Goal: Obtain resource: Download file/media

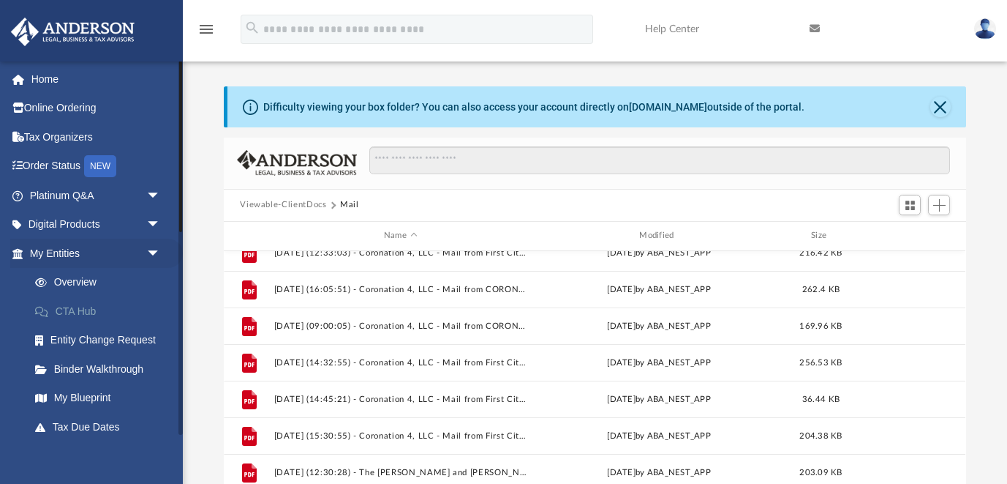
click at [92, 307] on link "CTA Hub" at bounding box center [101, 310] width 162 height 29
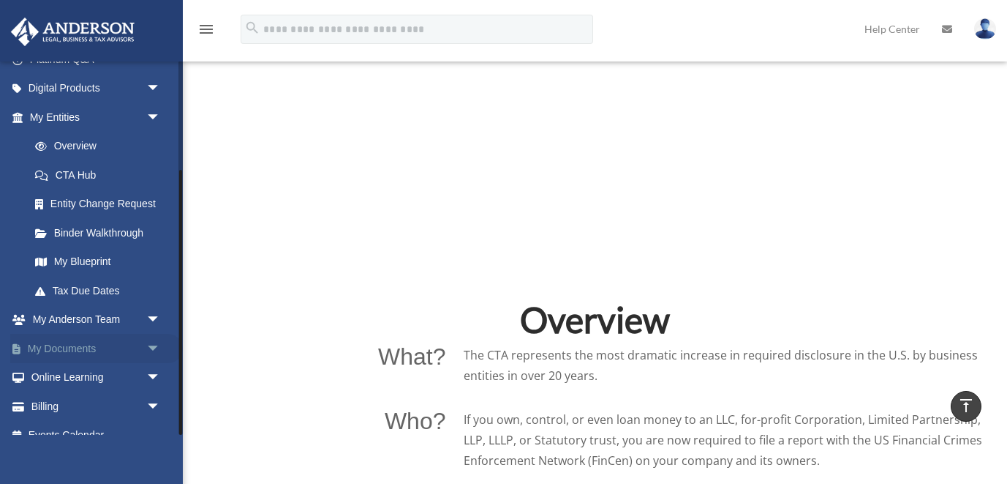
scroll to position [154, 0]
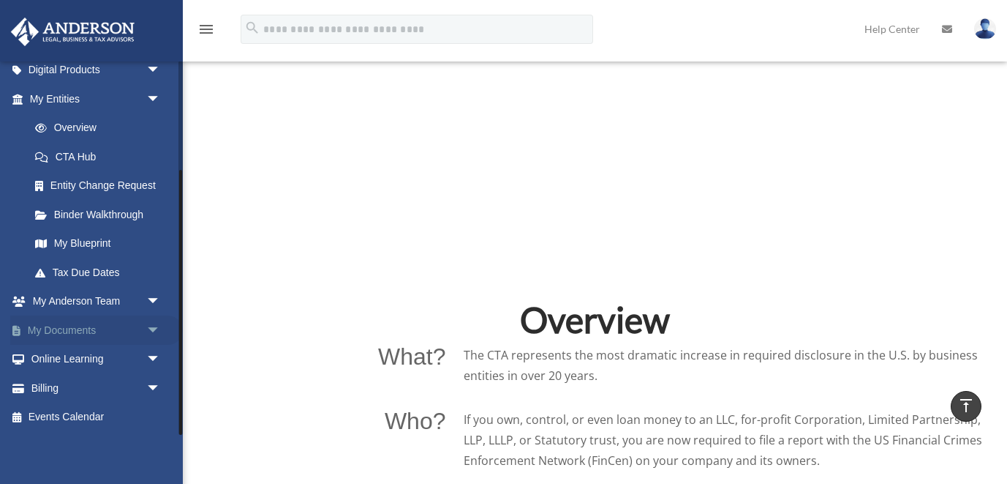
click at [152, 324] on span "arrow_drop_down" at bounding box center [160, 330] width 29 height 30
click at [62, 357] on link "Box" at bounding box center [101, 359] width 162 height 29
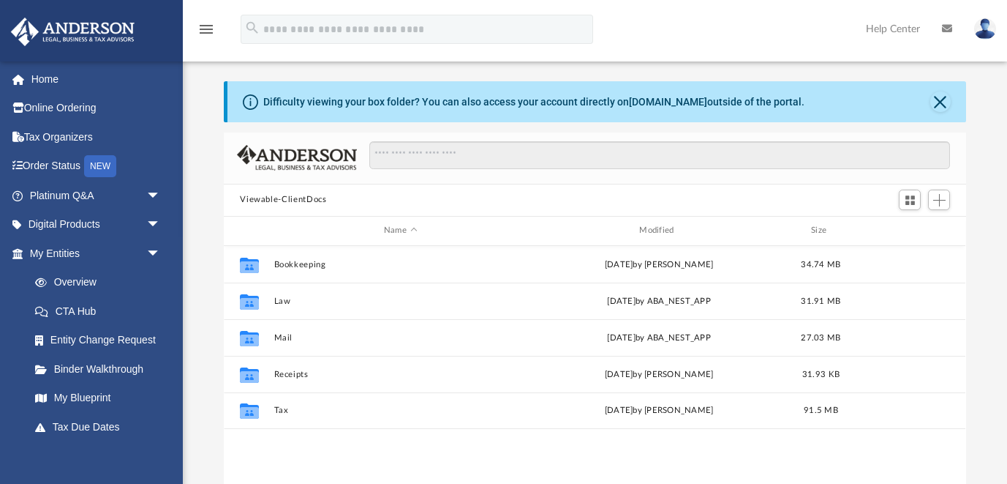
scroll to position [7, 0]
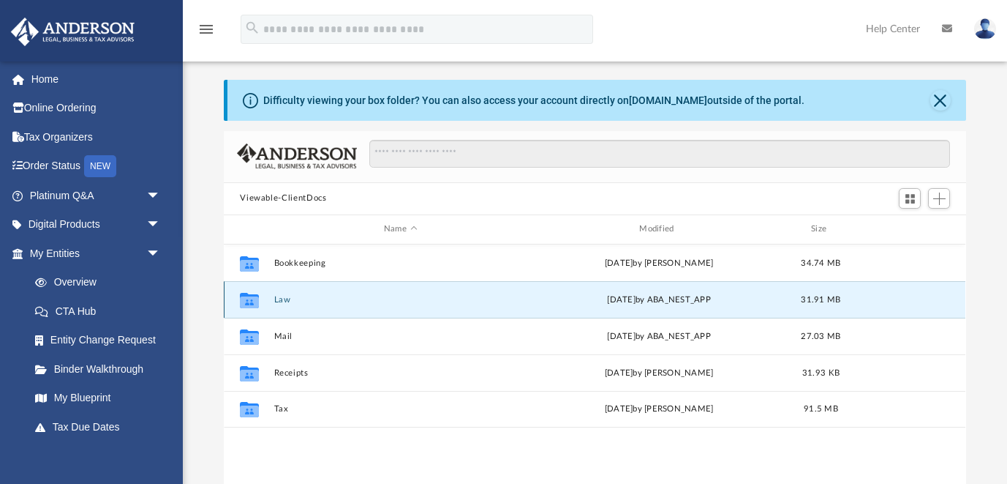
click at [282, 299] on button "Law" at bounding box center [400, 300] width 252 height 10
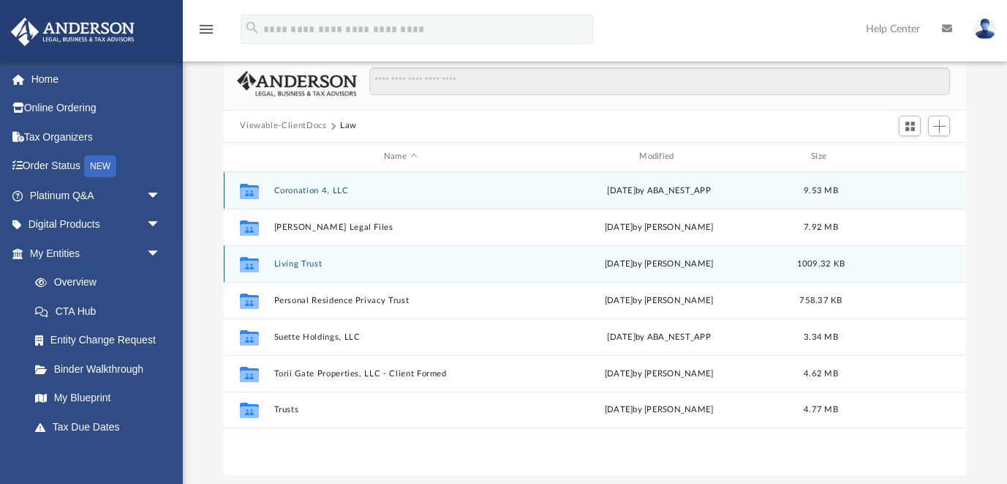
scroll to position [83, 0]
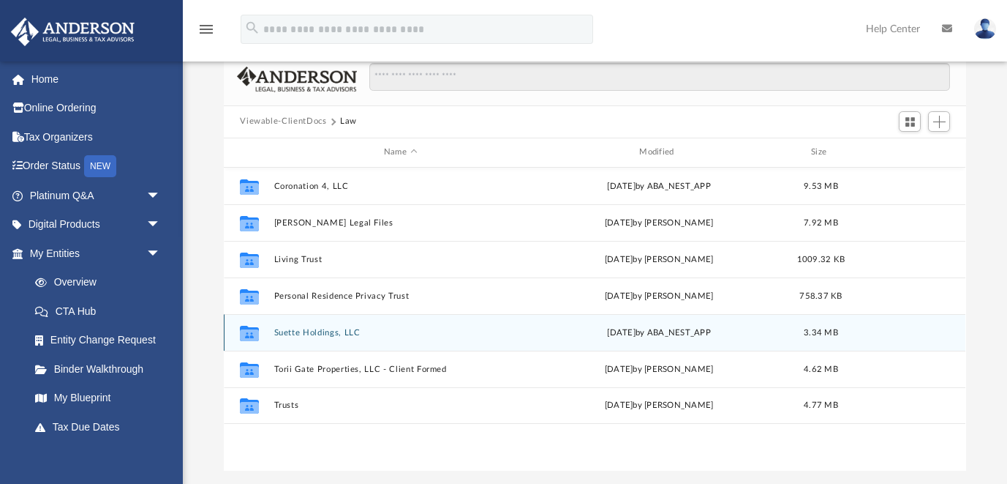
click at [333, 336] on button "Suette Holdings, LLC" at bounding box center [400, 333] width 252 height 10
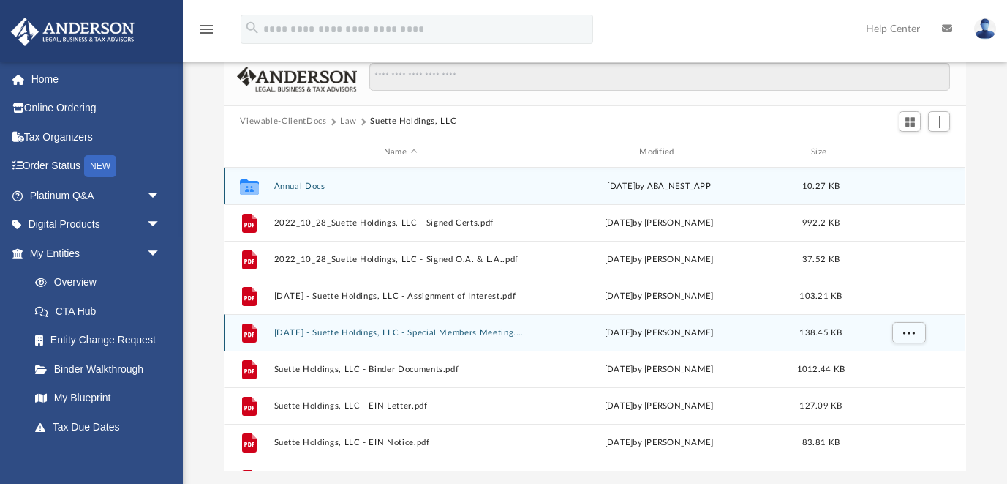
scroll to position [5, 0]
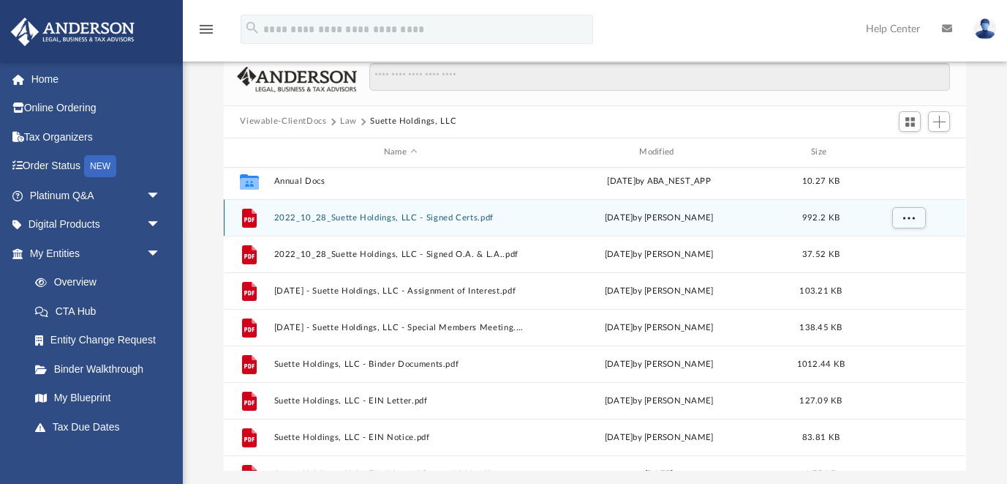
click at [433, 214] on button "2022_10_28_Suette Holdings, LLC - Signed Certs.pdf" at bounding box center [400, 218] width 252 height 10
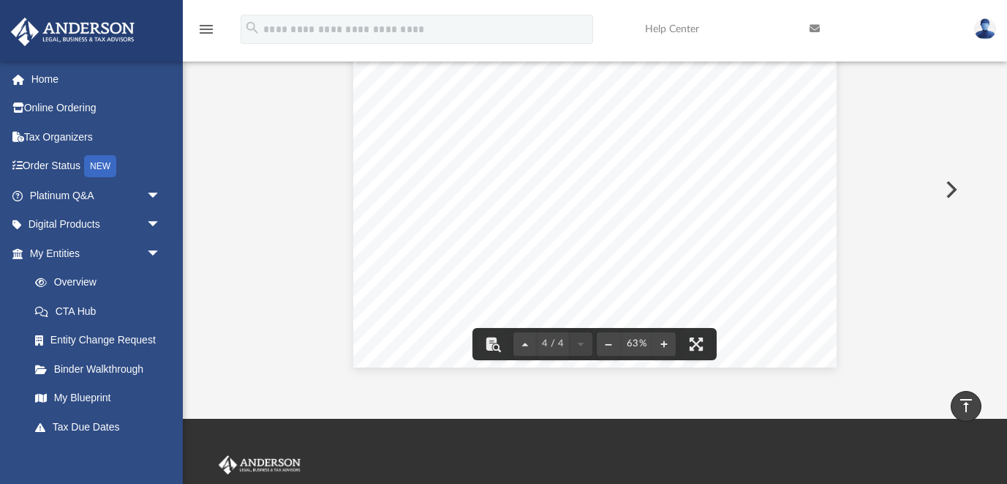
scroll to position [0, 0]
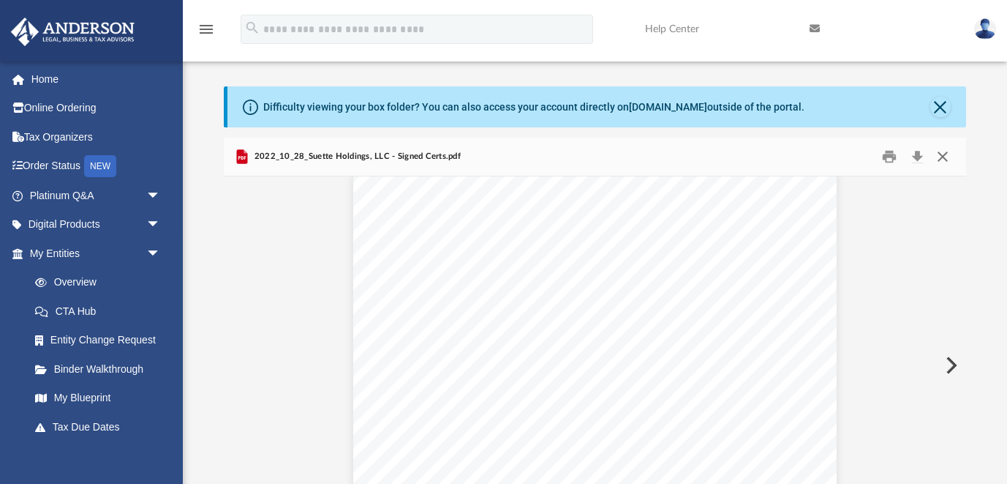
click at [942, 154] on button "Close" at bounding box center [943, 156] width 26 height 23
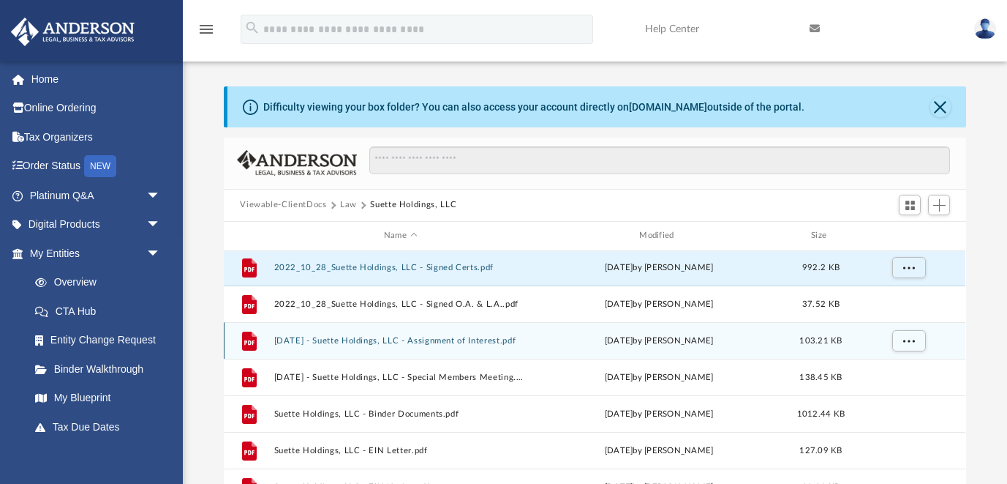
scroll to position [41, 0]
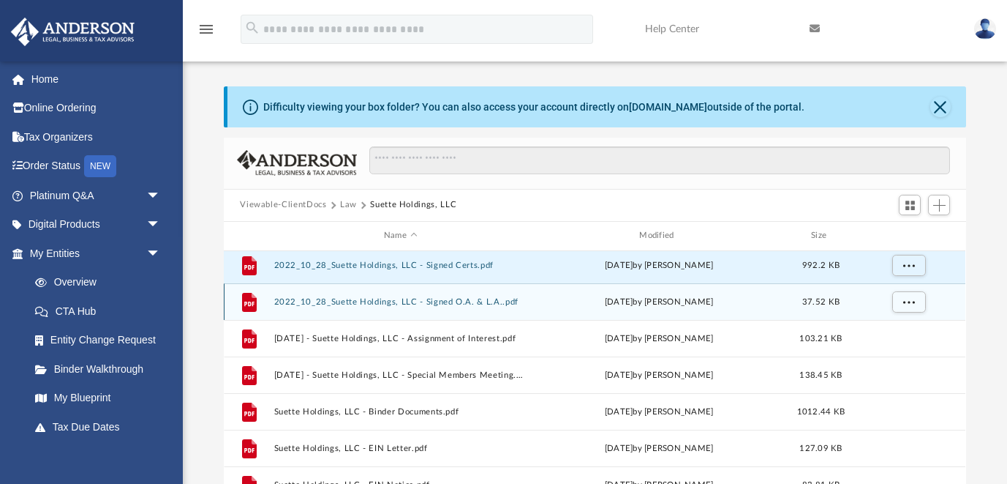
click at [419, 304] on button "2022_10_28_Suette Holdings, LLC - Signed O.A. & L.A..pdf" at bounding box center [400, 302] width 252 height 10
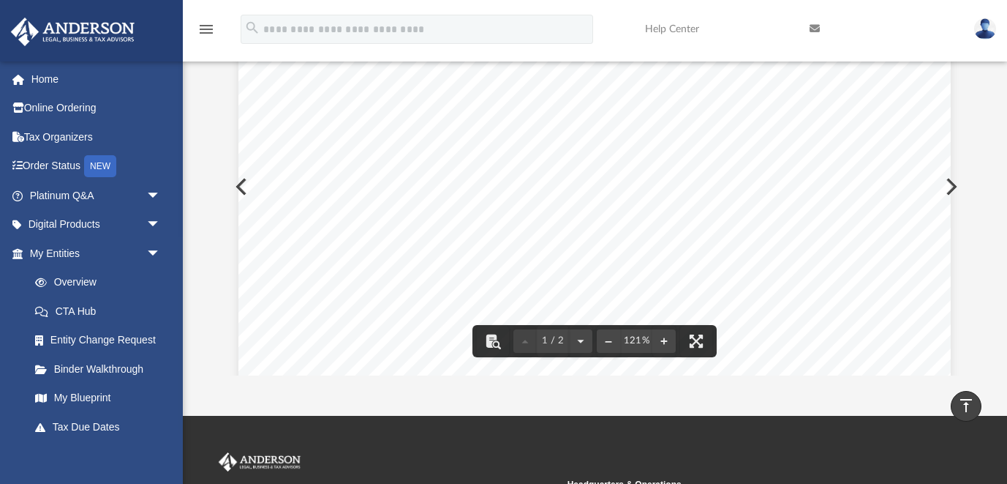
scroll to position [0, 0]
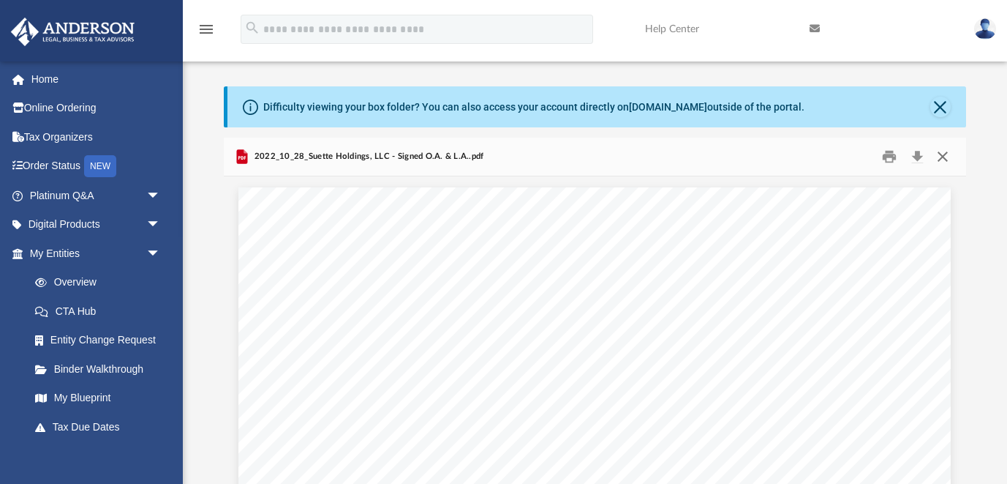
click at [944, 159] on button "Close" at bounding box center [943, 156] width 26 height 23
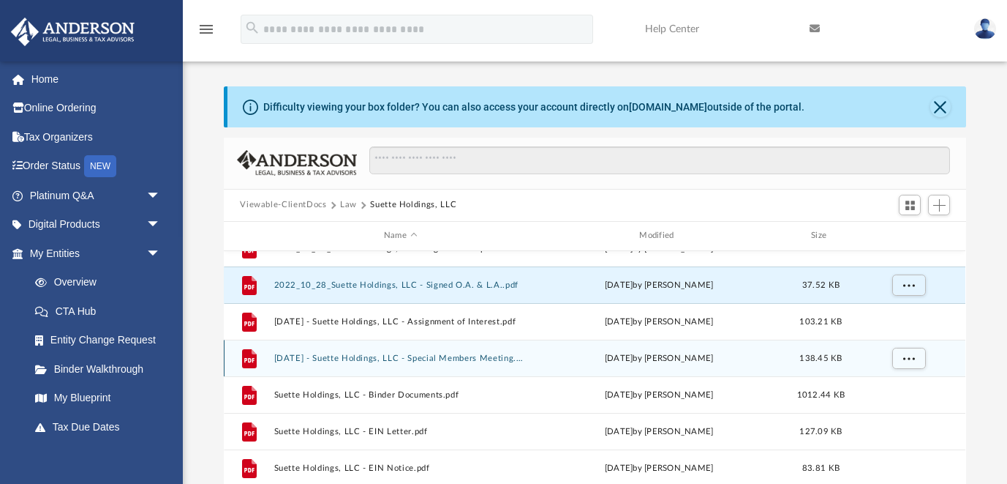
scroll to position [61, 0]
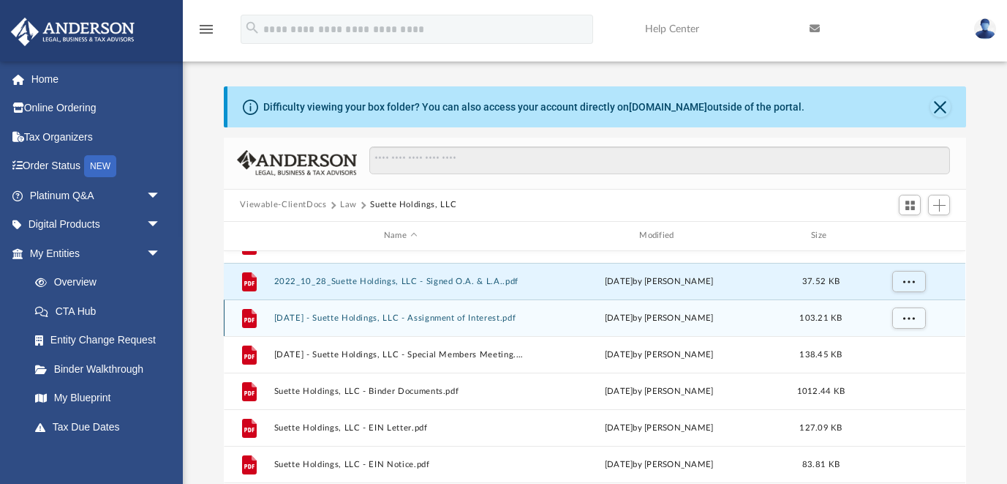
click at [497, 322] on div "File [DATE] - Suette Holdings, LLC - Assignment of Interest.pdf [DATE] by [PERS…" at bounding box center [595, 317] width 742 height 37
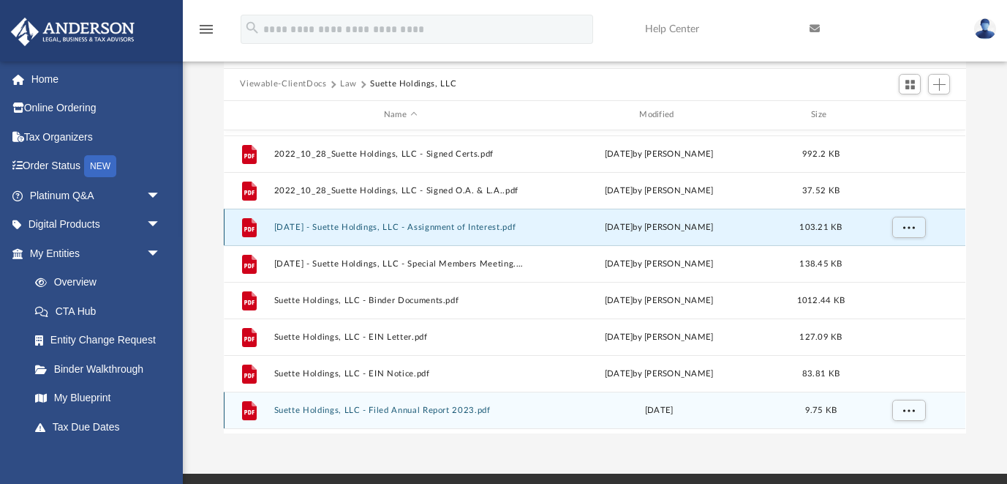
scroll to position [24, 0]
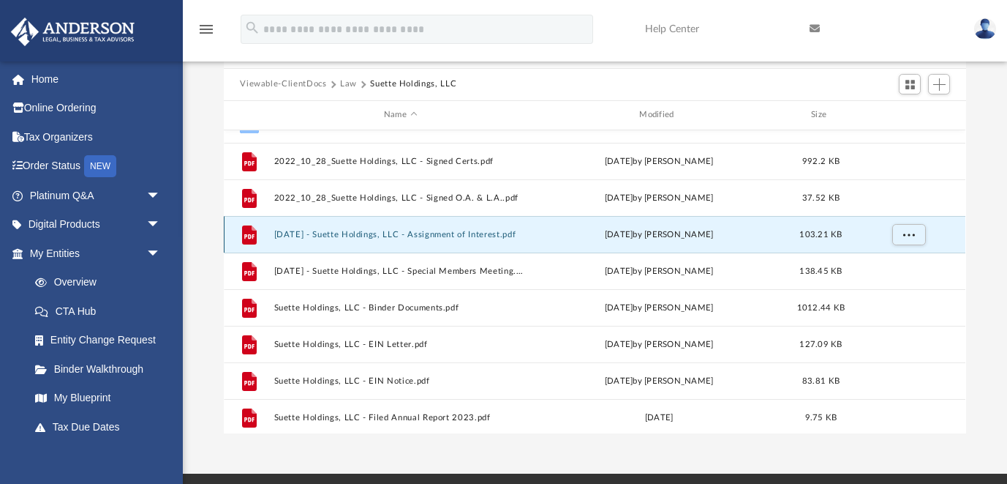
click at [471, 231] on button "[DATE] - Suette Holdings, LLC - Assignment of Interest.pdf" at bounding box center [400, 235] width 252 height 10
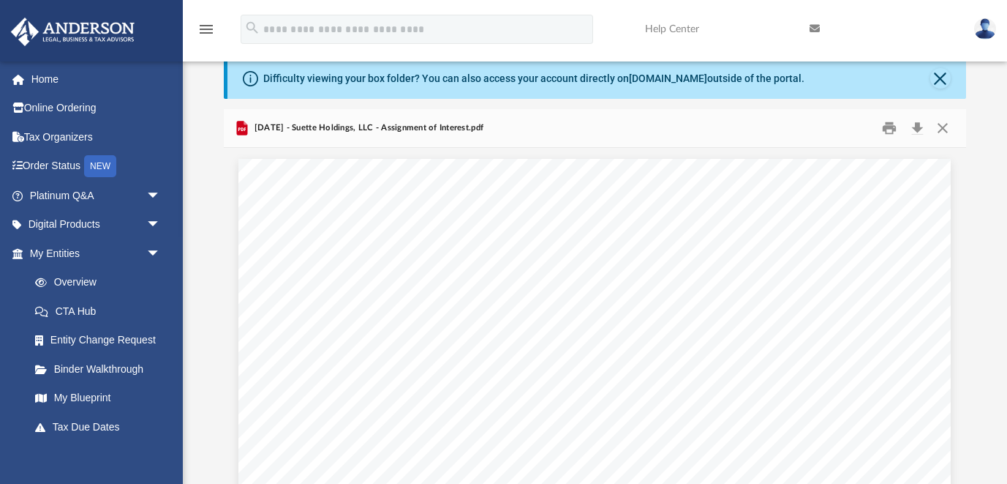
scroll to position [0, 0]
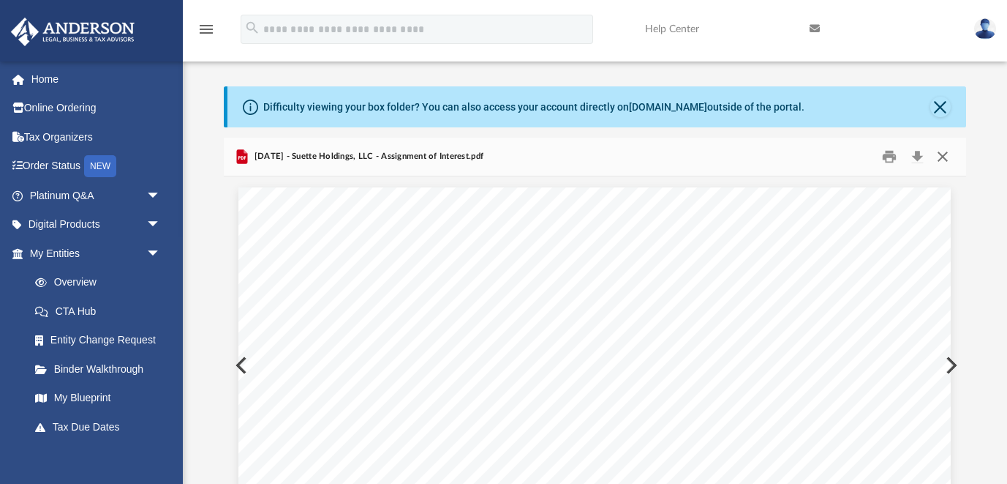
click at [944, 153] on button "Close" at bounding box center [943, 156] width 26 height 23
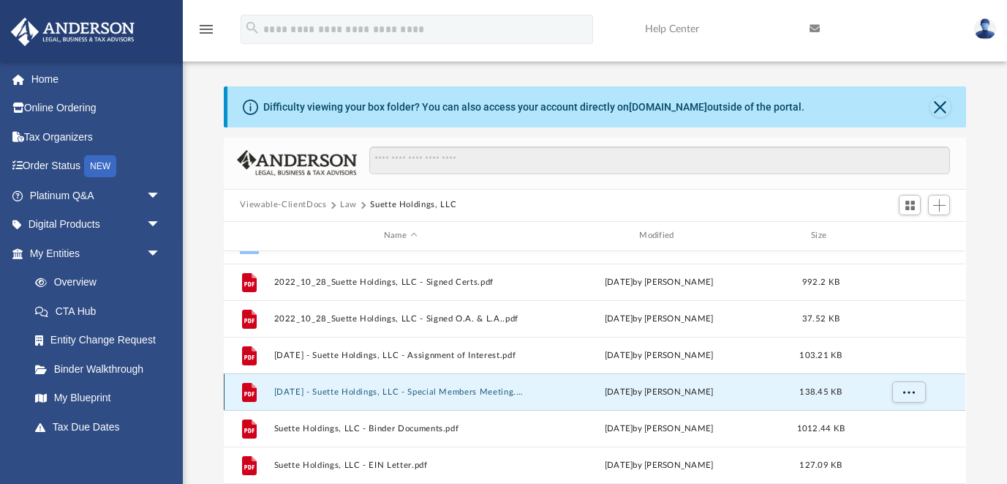
click at [482, 390] on button "[DATE] - Suette Holdings, LLC - Special Members Meeting.pdf" at bounding box center [400, 392] width 252 height 10
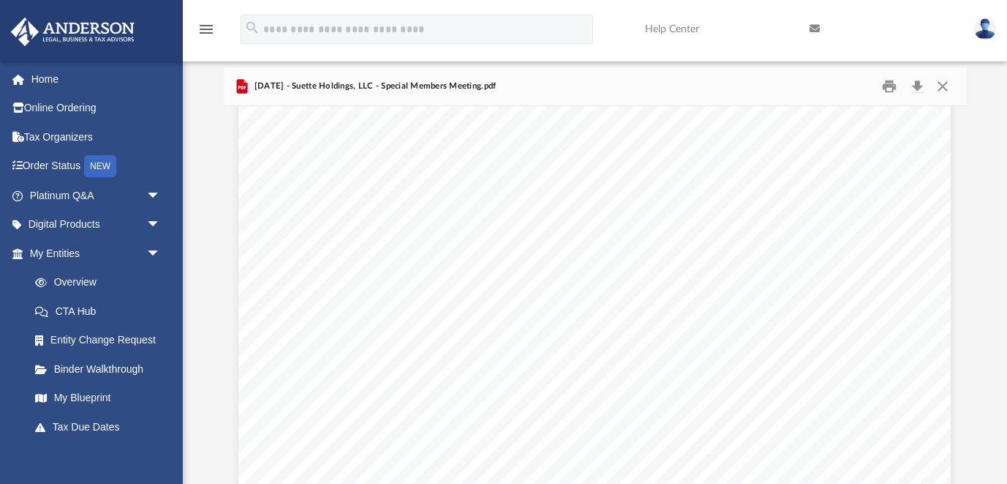
scroll to position [113, 0]
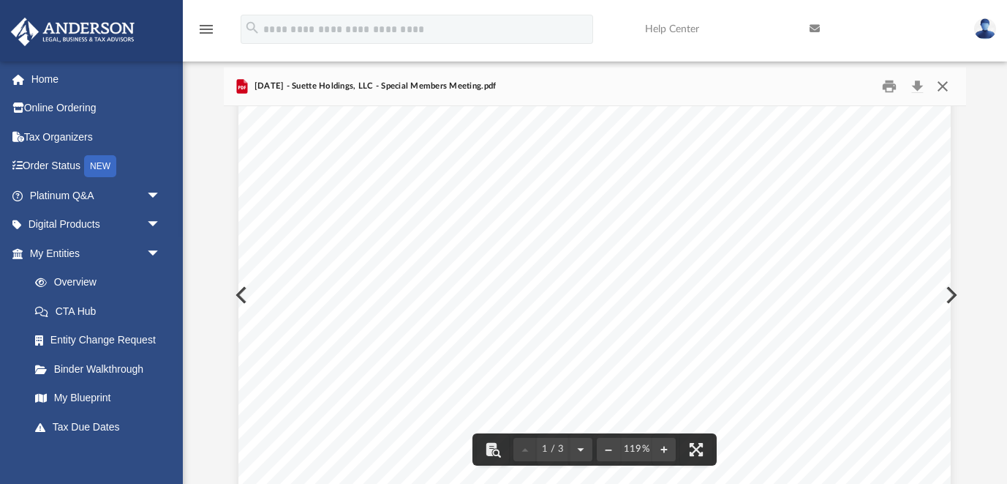
click at [944, 85] on button "Close" at bounding box center [943, 86] width 26 height 23
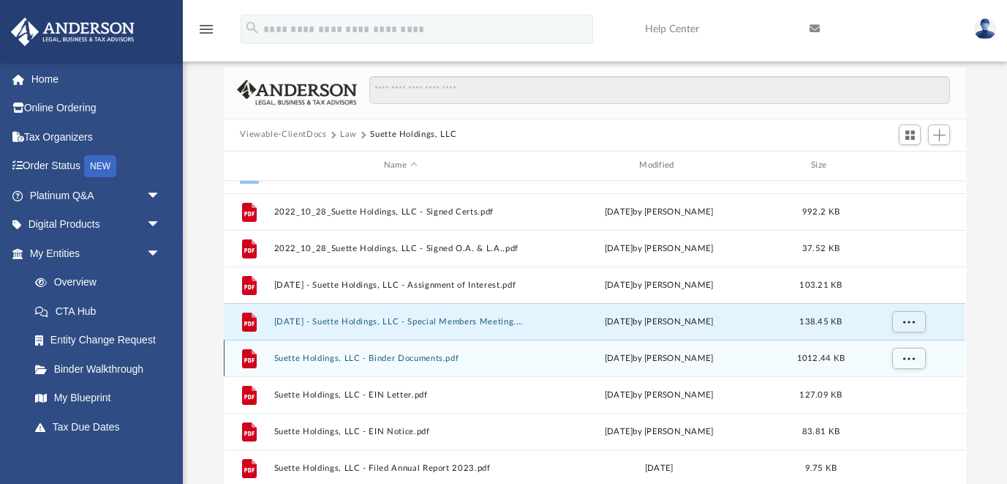
click at [429, 357] on button "Suette Holdings, LLC - Binder Documents.pdf" at bounding box center [400, 358] width 252 height 10
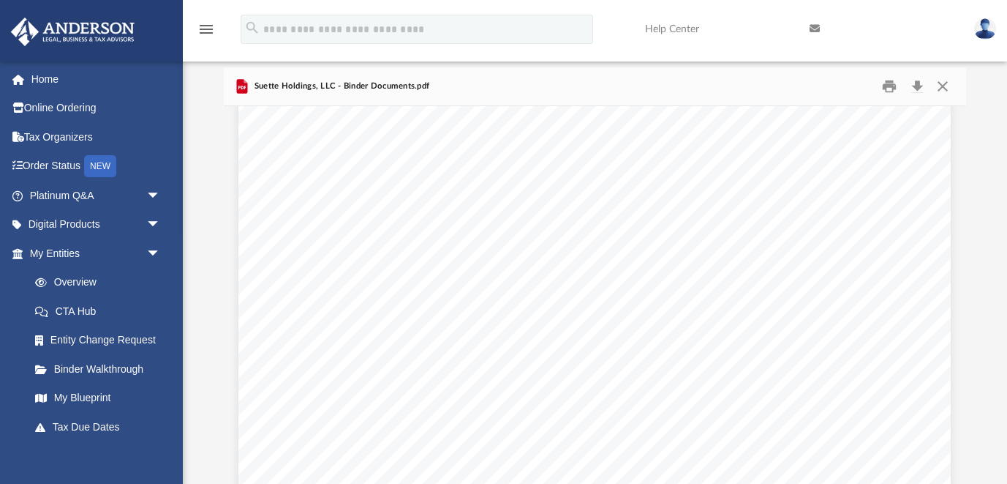
scroll to position [68118, 0]
click at [888, 83] on button "Print" at bounding box center [889, 86] width 29 height 23
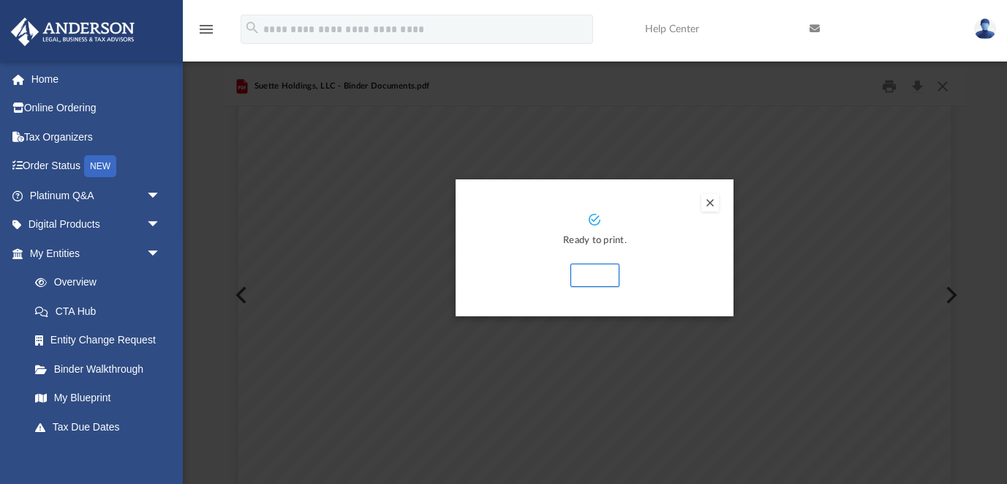
click at [602, 279] on button "Print" at bounding box center [595, 274] width 49 height 23
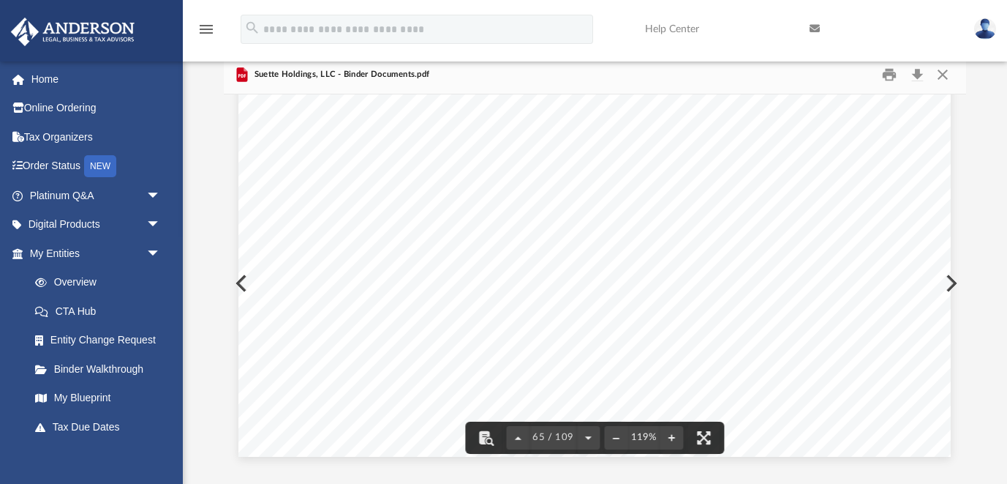
scroll to position [60596, 0]
click at [950, 77] on button "Close" at bounding box center [943, 74] width 26 height 23
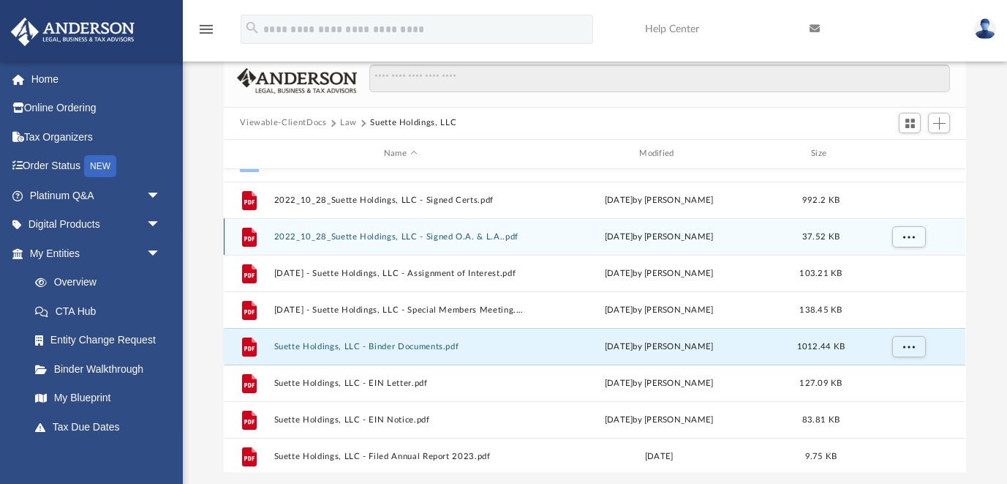
click at [424, 233] on button "2022_10_28_Suette Holdings, LLC - Signed O.A. & L.A..pdf" at bounding box center [400, 237] width 252 height 10
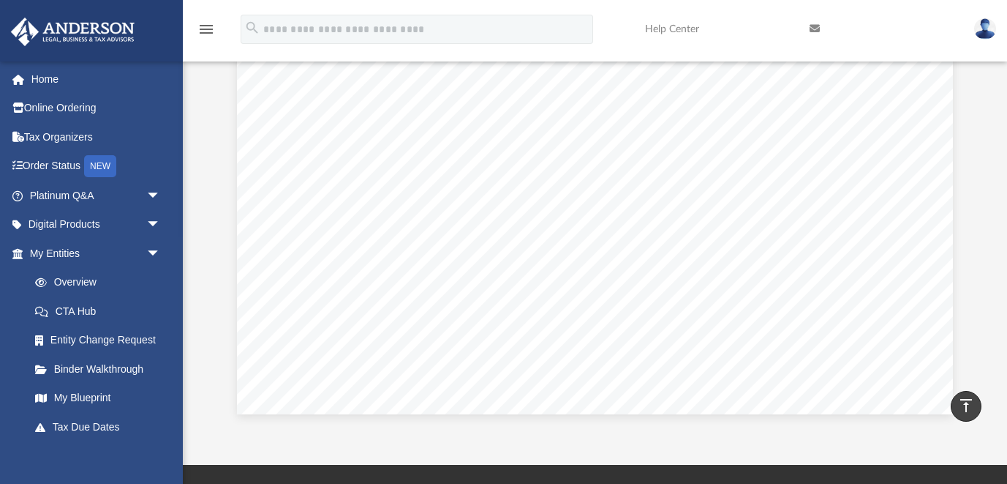
scroll to position [0, 0]
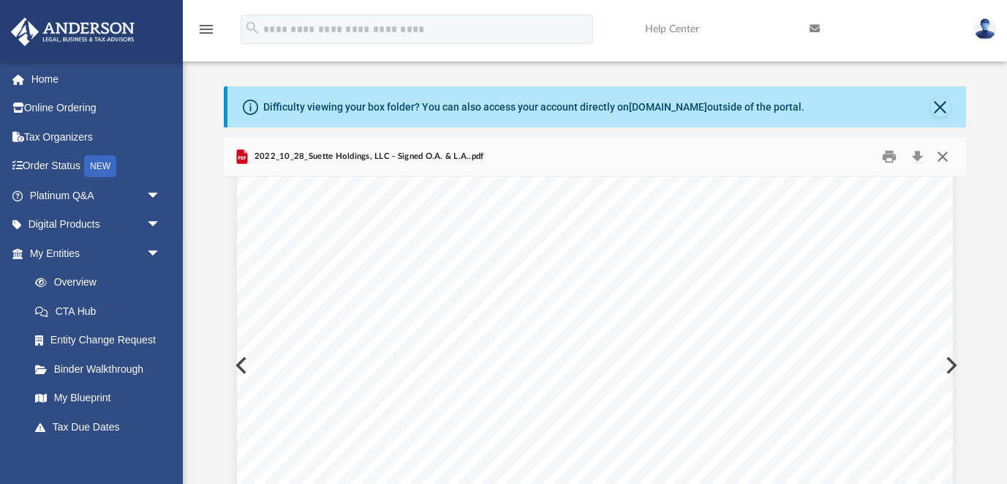
click at [943, 159] on button "Close" at bounding box center [943, 156] width 26 height 23
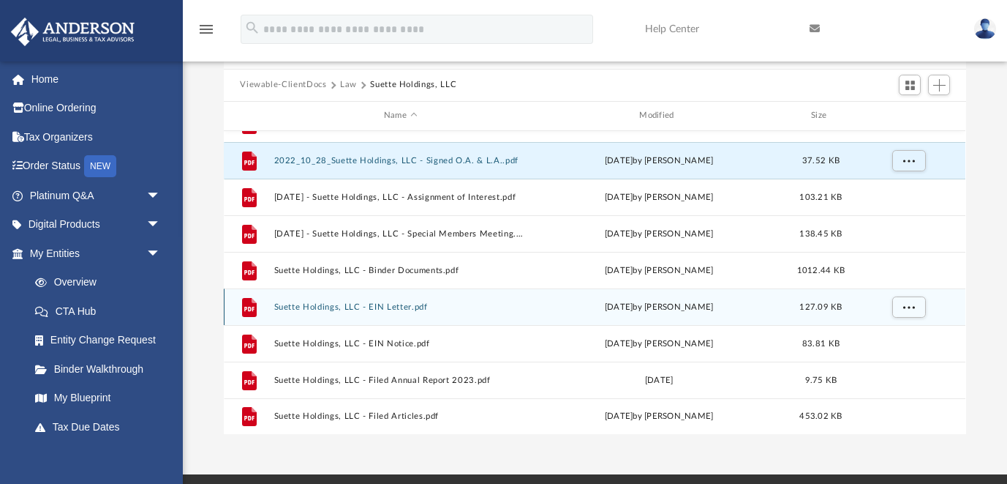
scroll to position [121, 0]
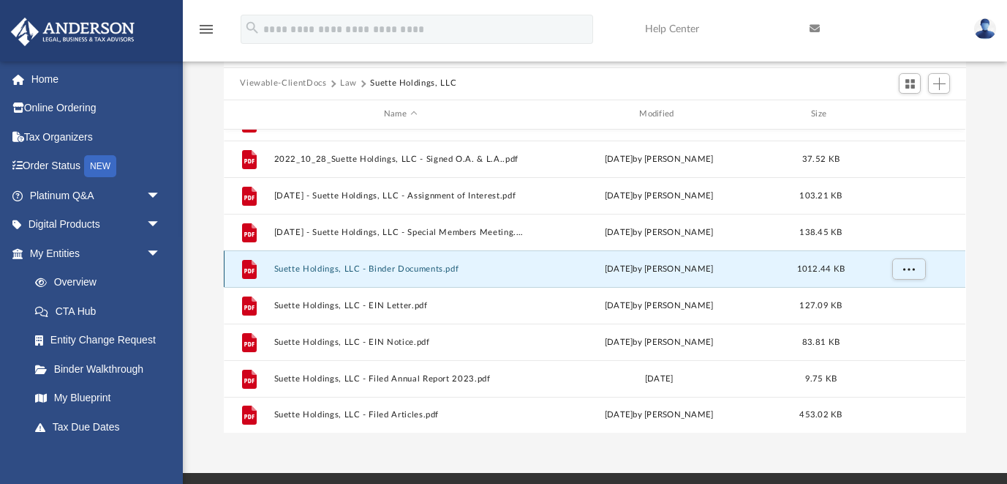
click at [419, 267] on button "Suette Holdings, LLC - Binder Documents.pdf" at bounding box center [400, 269] width 252 height 10
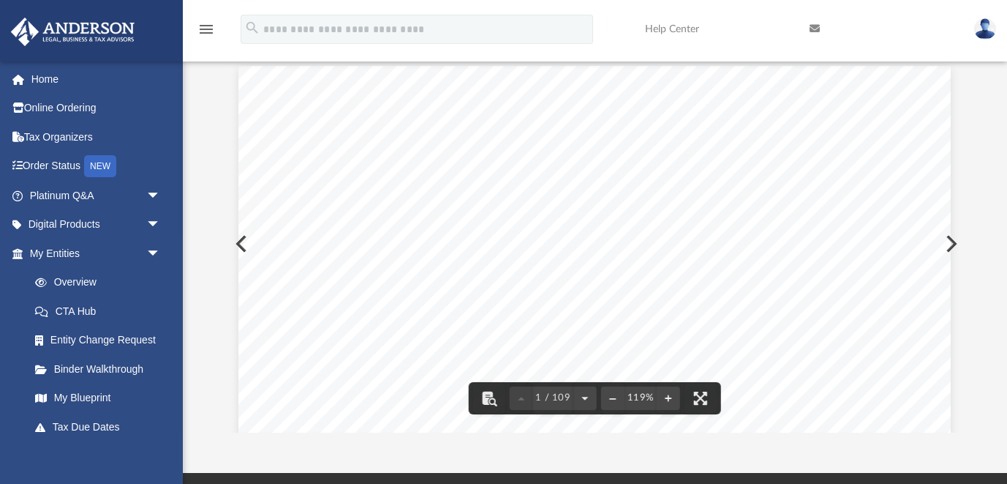
scroll to position [0, 0]
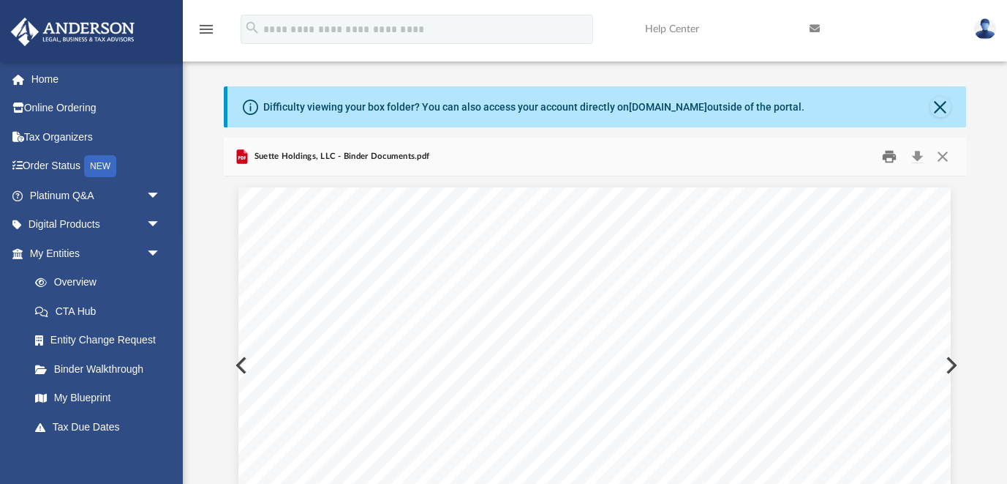
click at [892, 155] on button "Print" at bounding box center [889, 156] width 29 height 23
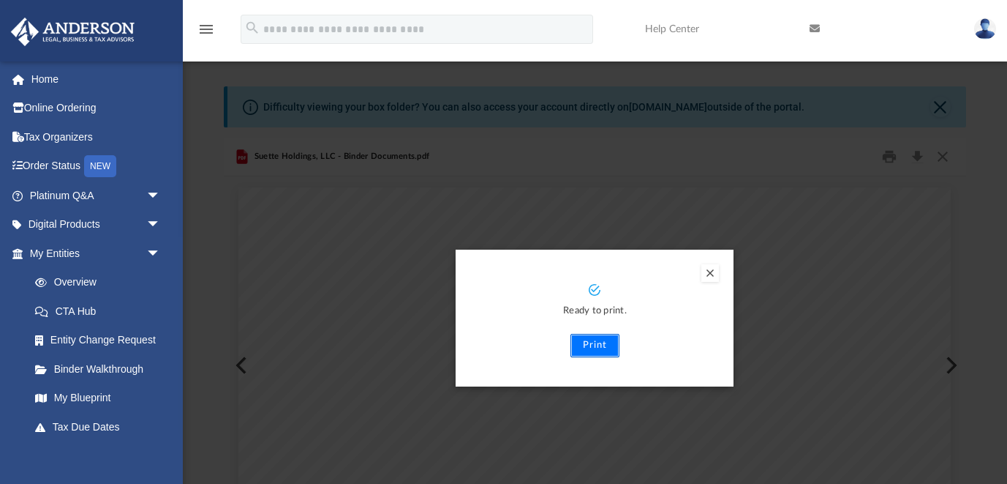
click at [594, 350] on button "Print" at bounding box center [595, 345] width 49 height 23
